Goal: Transaction & Acquisition: Purchase product/service

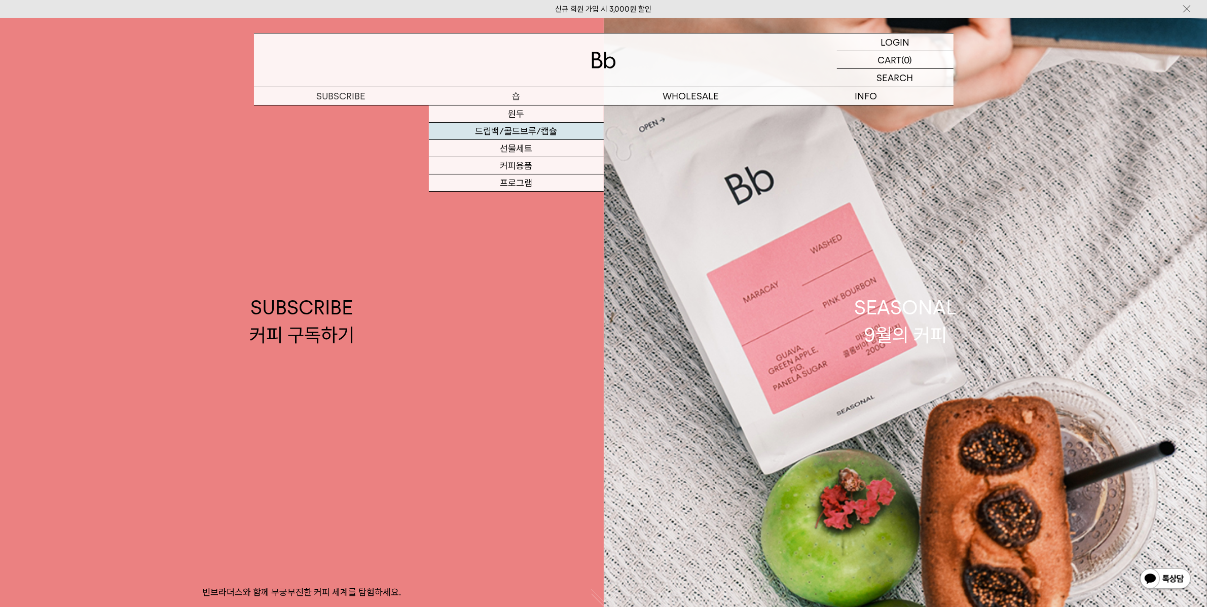
click at [544, 131] on link "드립백/콜드브루/캡슐" at bounding box center [516, 131] width 175 height 17
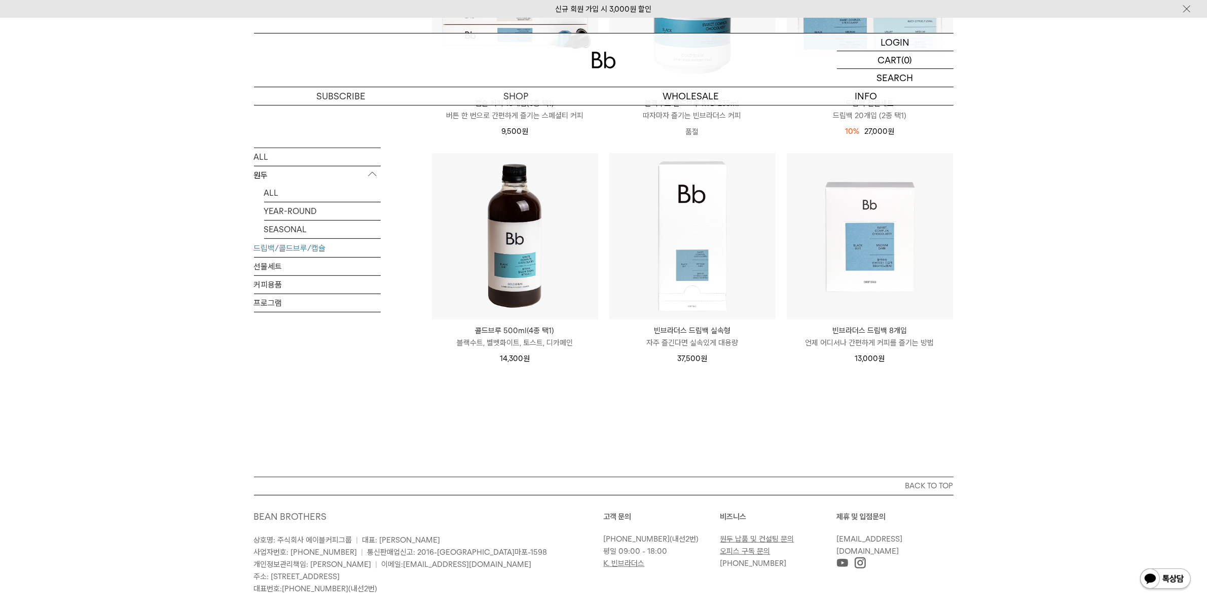
scroll to position [567, 0]
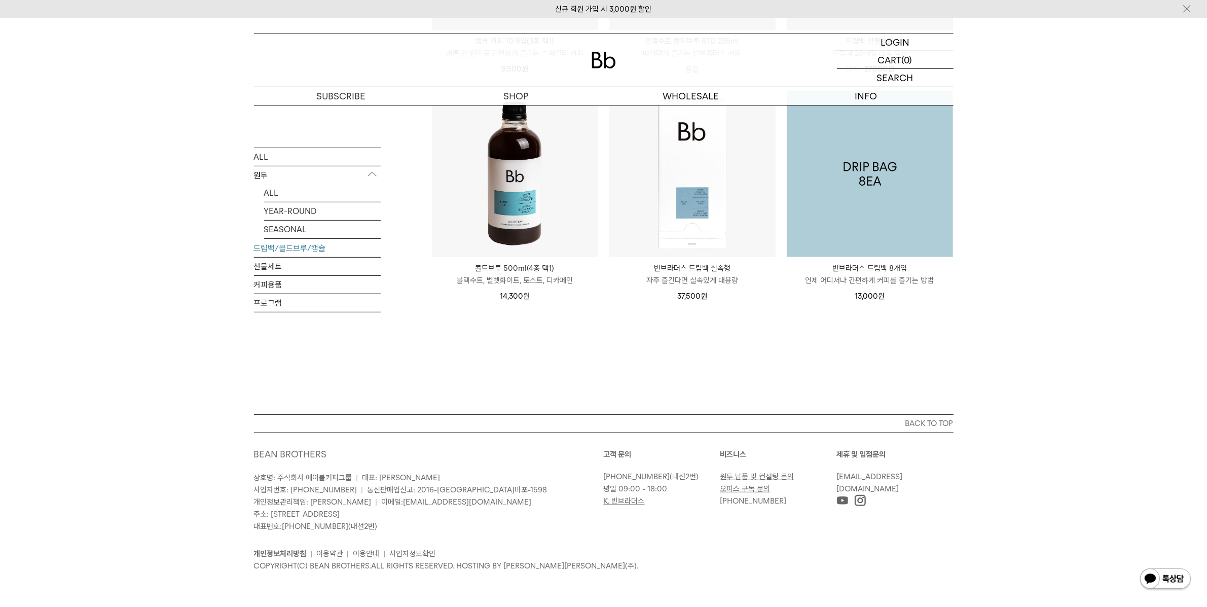
click at [837, 207] on img at bounding box center [870, 174] width 166 height 166
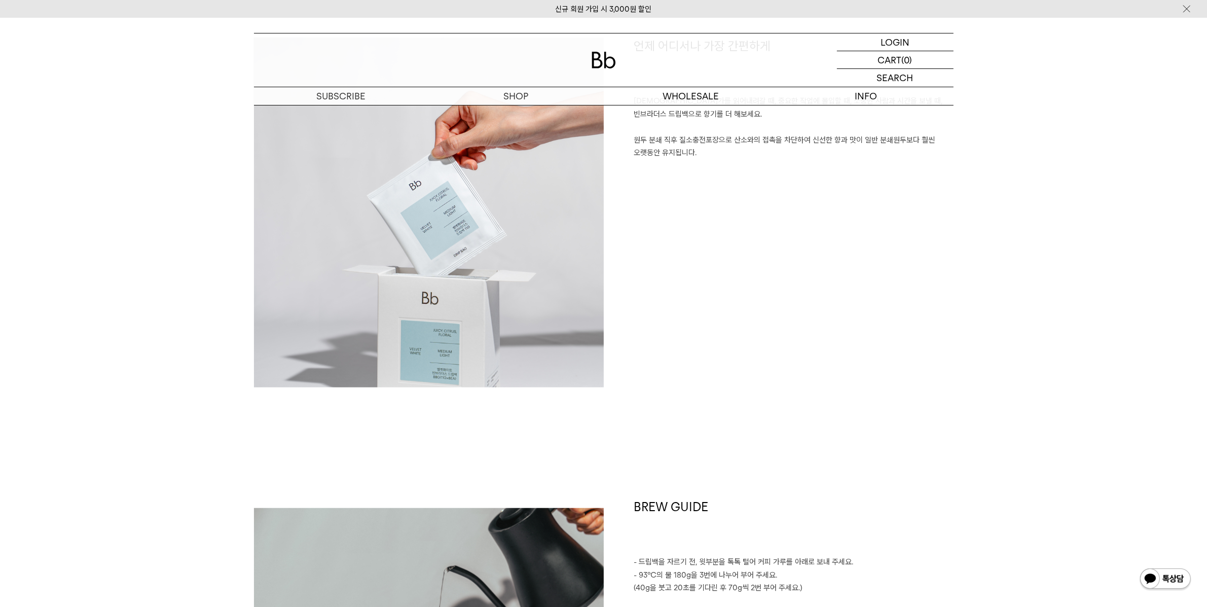
scroll to position [876, 0]
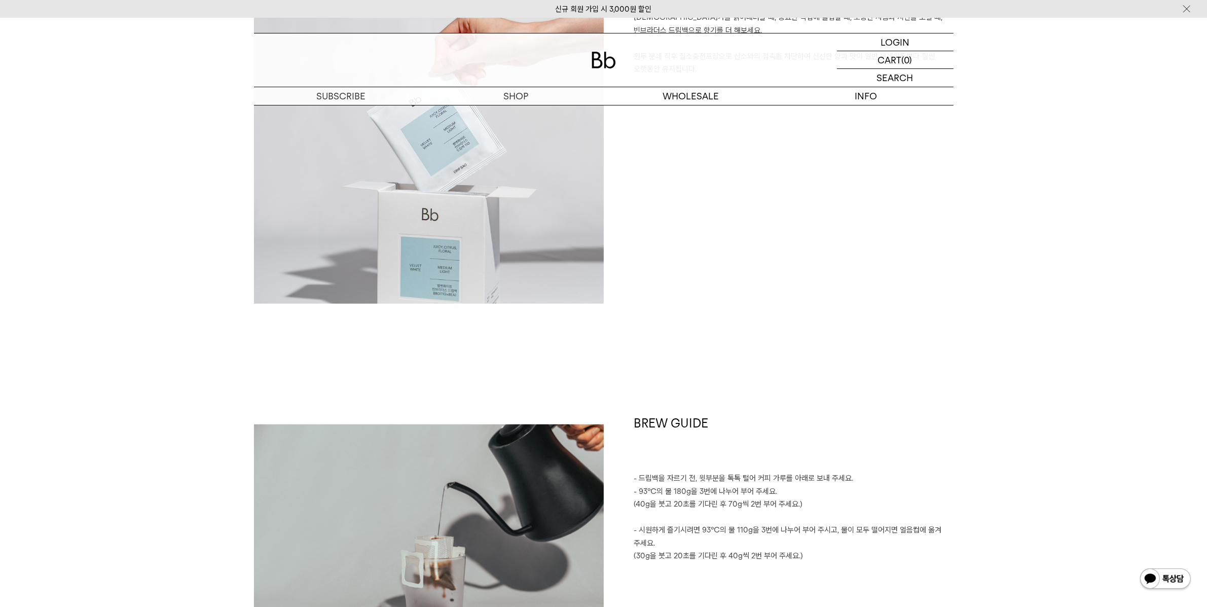
click at [427, 245] on img at bounding box center [429, 129] width 350 height 350
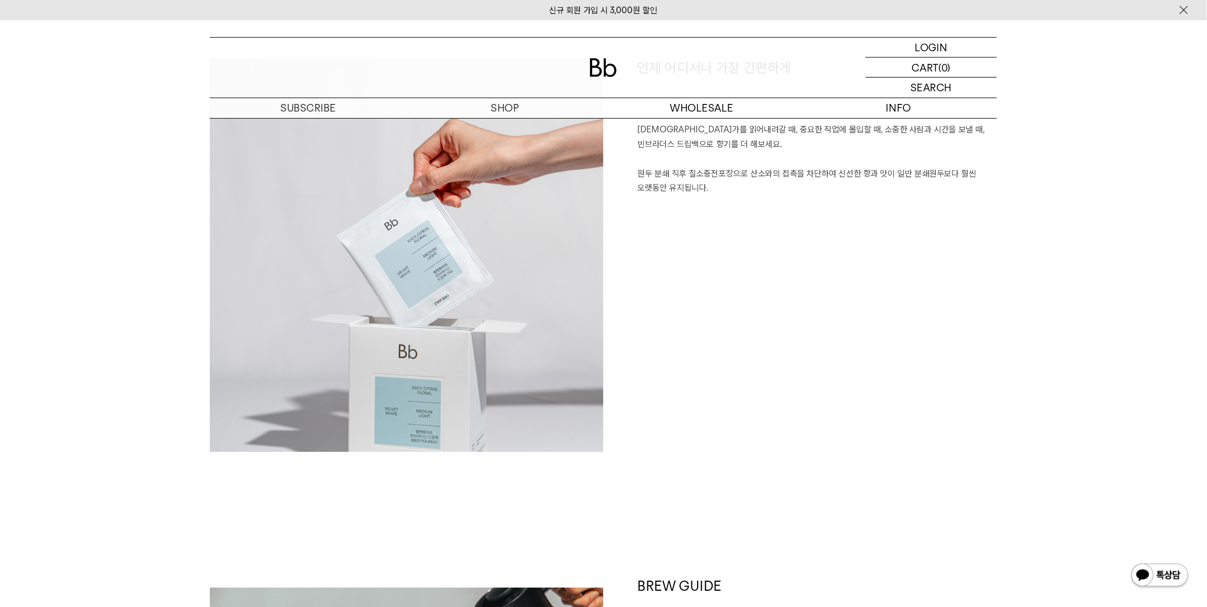
scroll to position [778, 0]
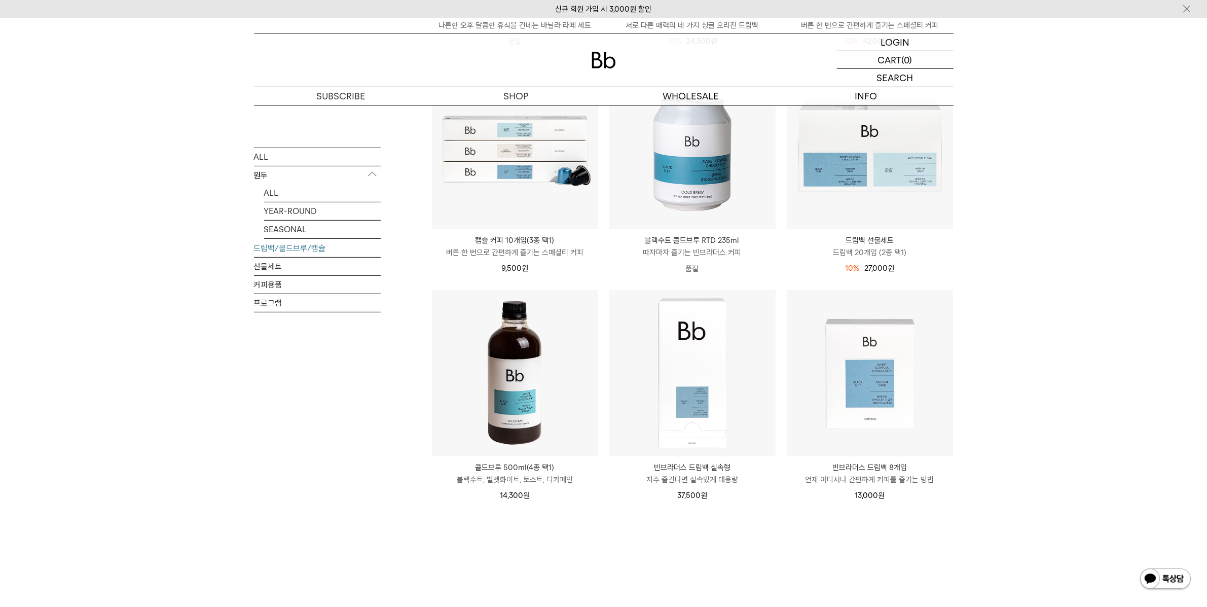
scroll to position [357, 0]
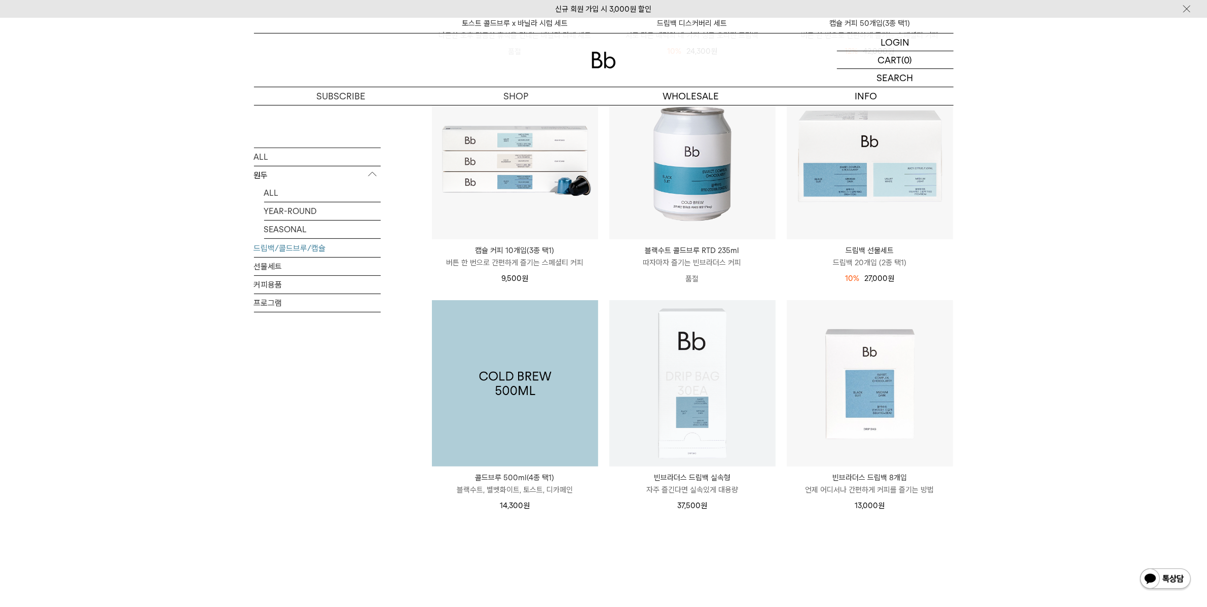
click at [685, 368] on img at bounding box center [692, 383] width 166 height 166
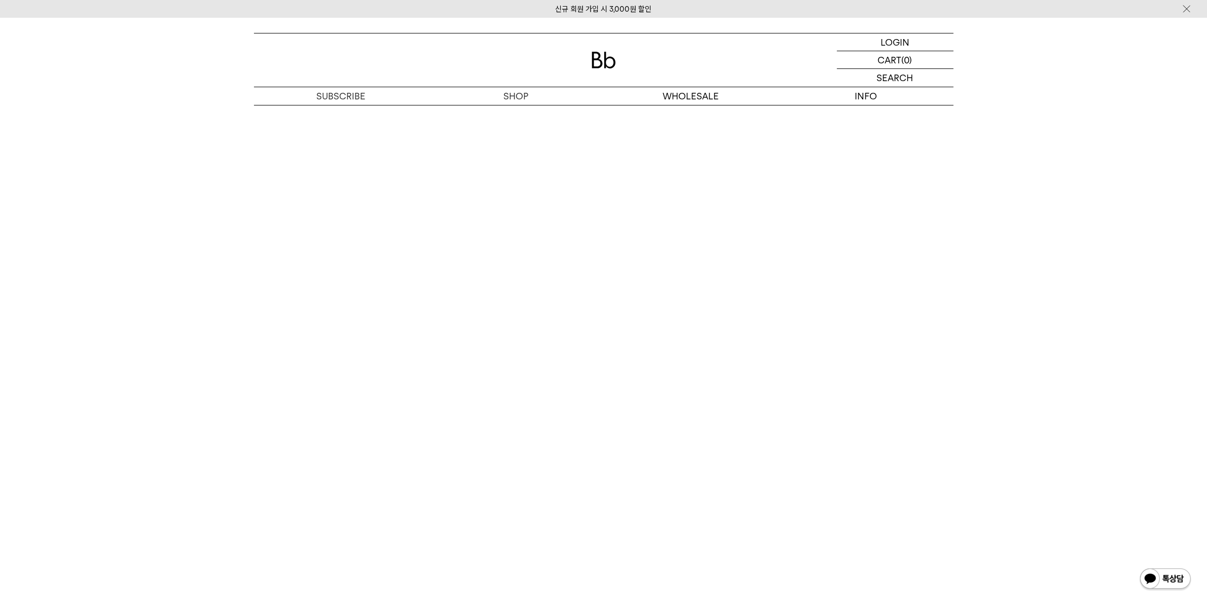
scroll to position [2231, 0]
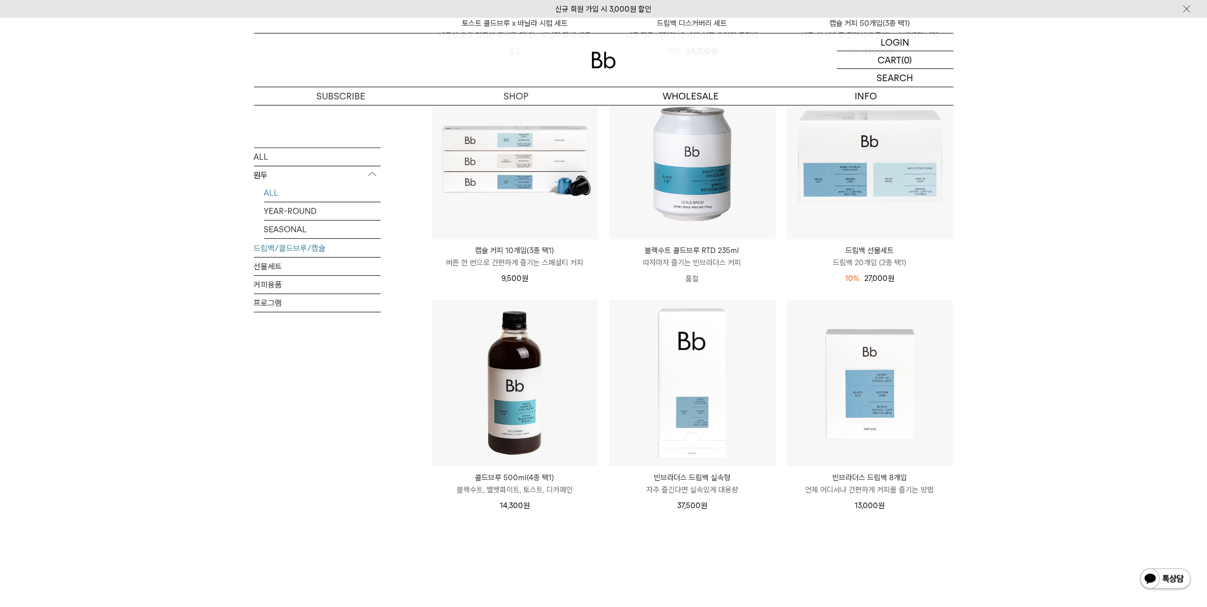
click at [311, 196] on link "ALL" at bounding box center [322, 193] width 117 height 18
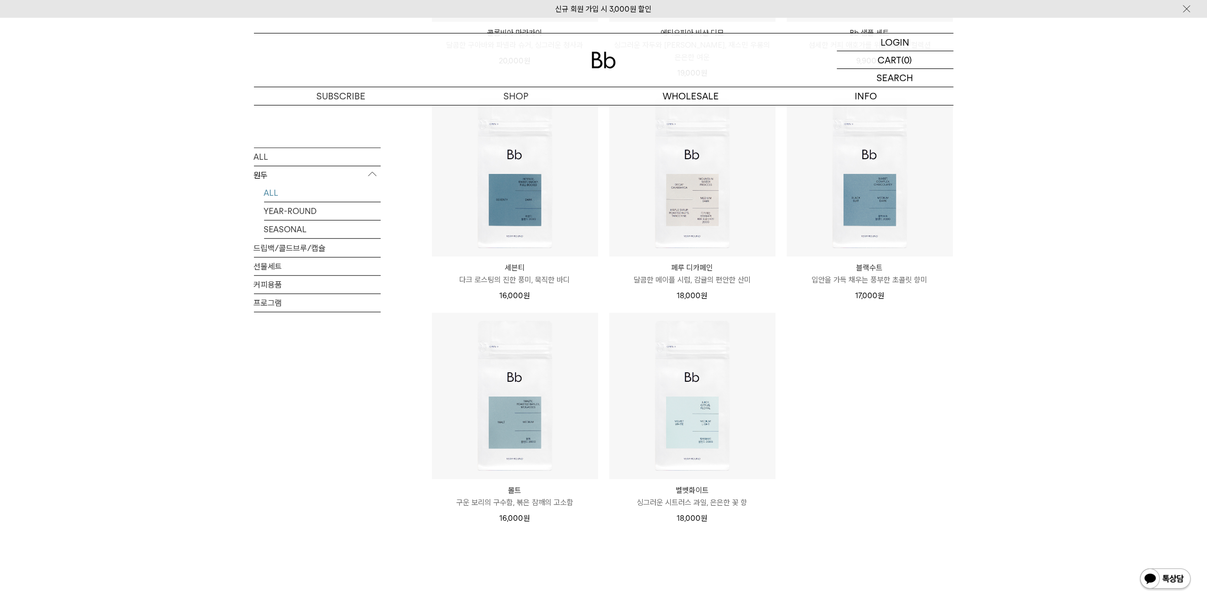
scroll to position [857, 0]
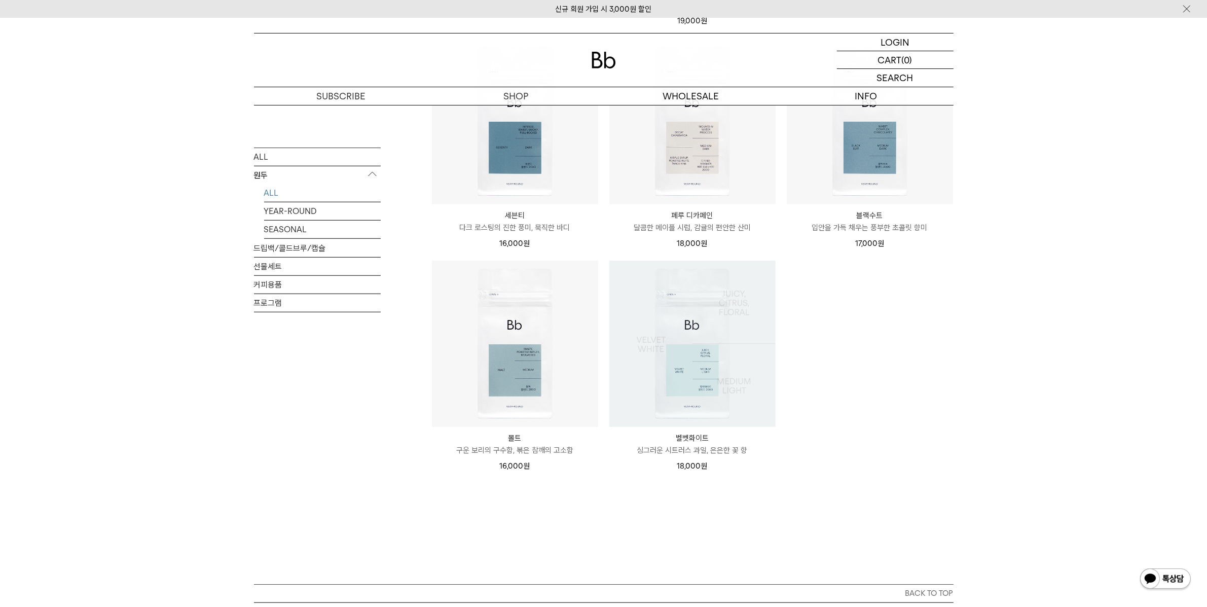
click at [0, 0] on img at bounding box center [0, 0] width 0 height 0
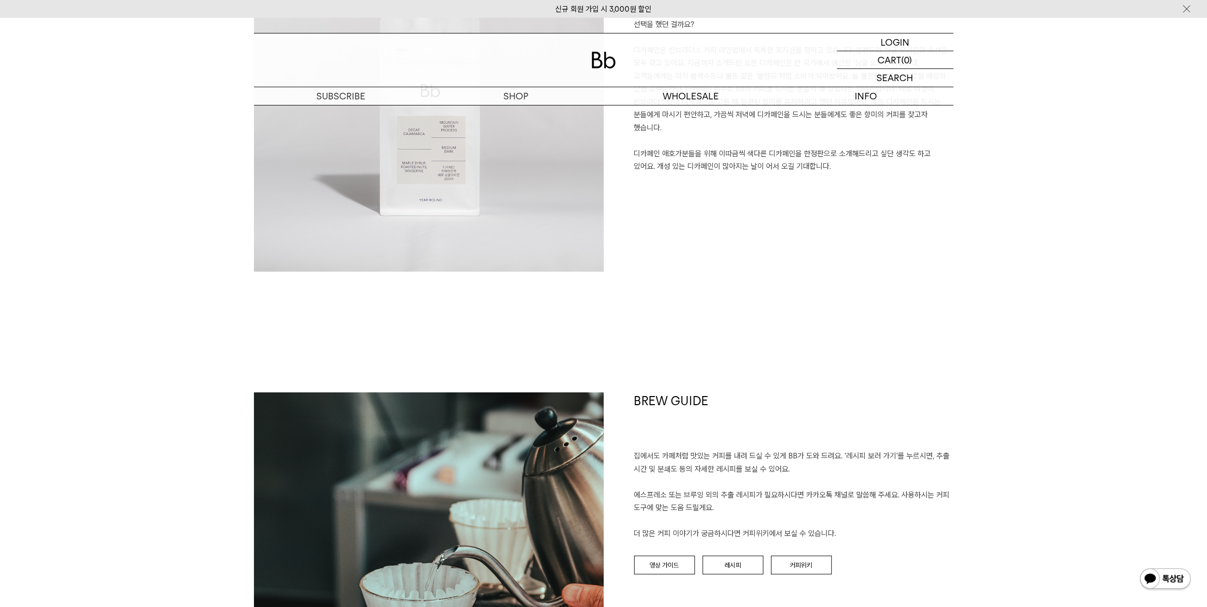
scroll to position [1362, 0]
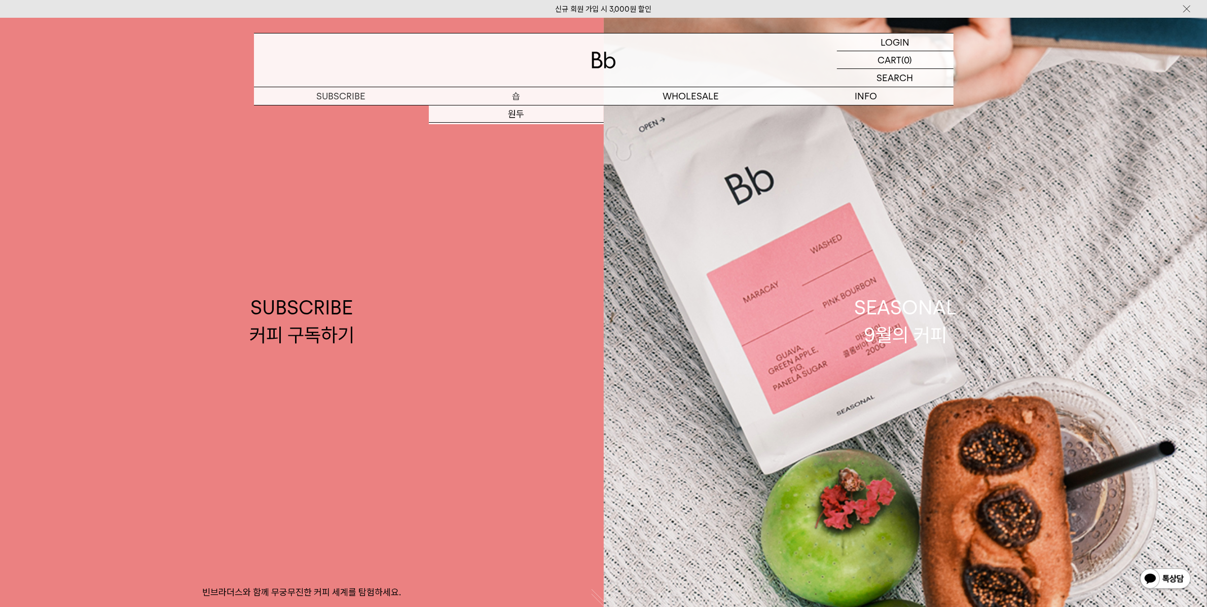
click at [515, 96] on p "숍" at bounding box center [516, 96] width 175 height 18
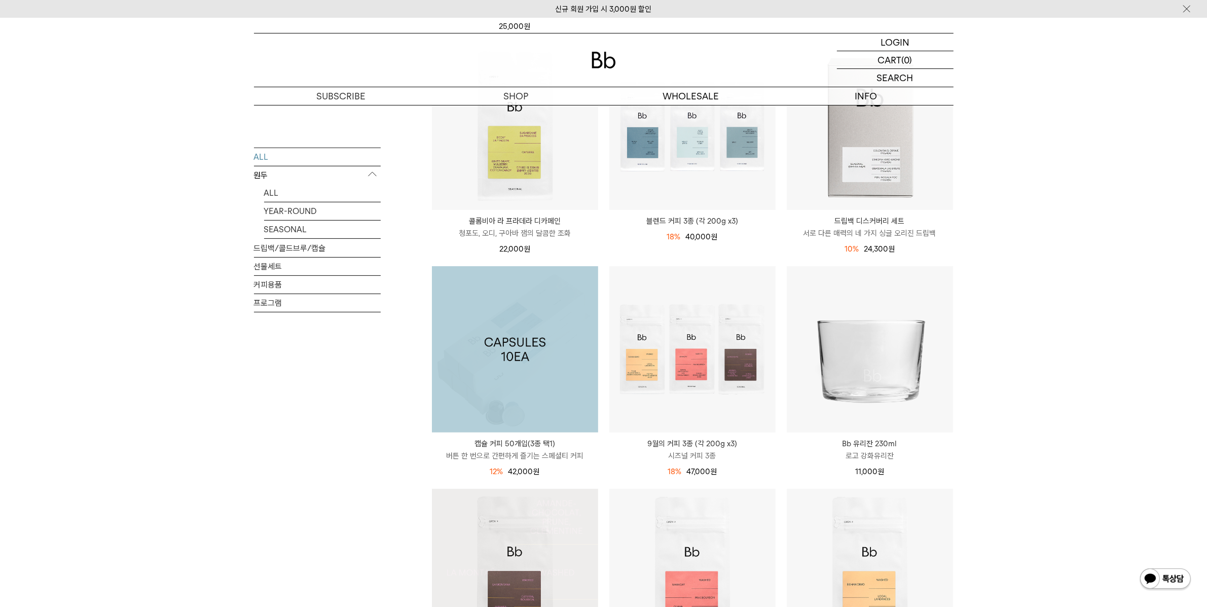
scroll to position [529, 0]
